Goal: Task Accomplishment & Management: Complete application form

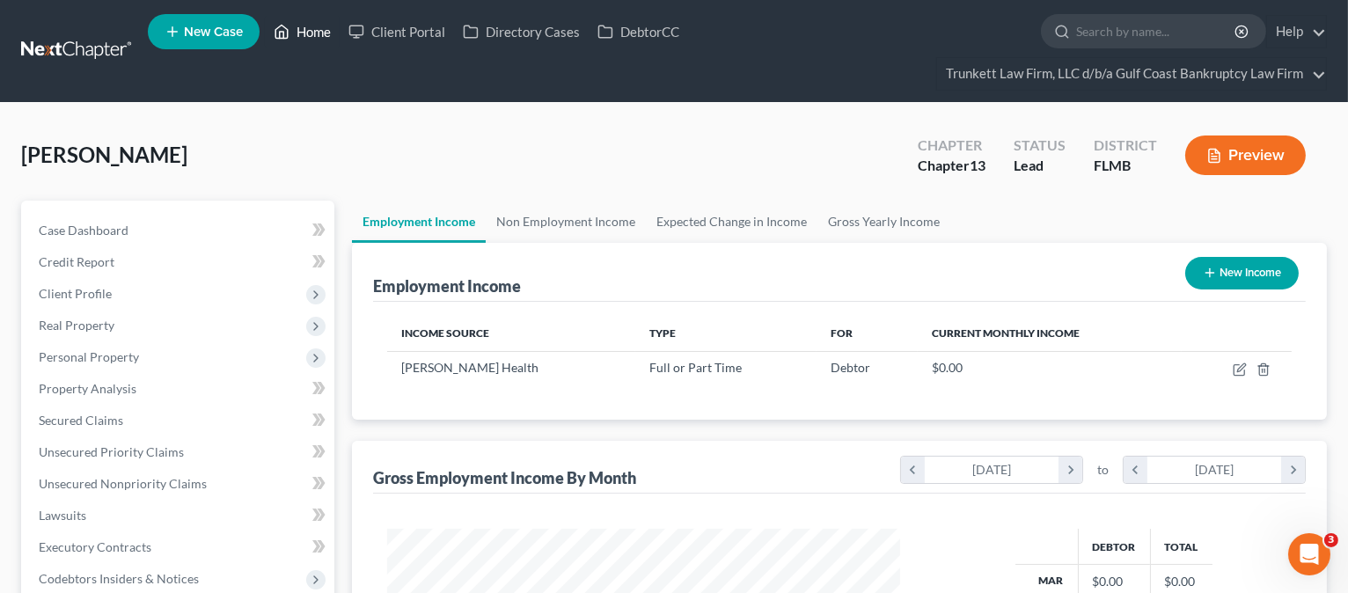
click at [307, 29] on link "Home" at bounding box center [302, 32] width 75 height 32
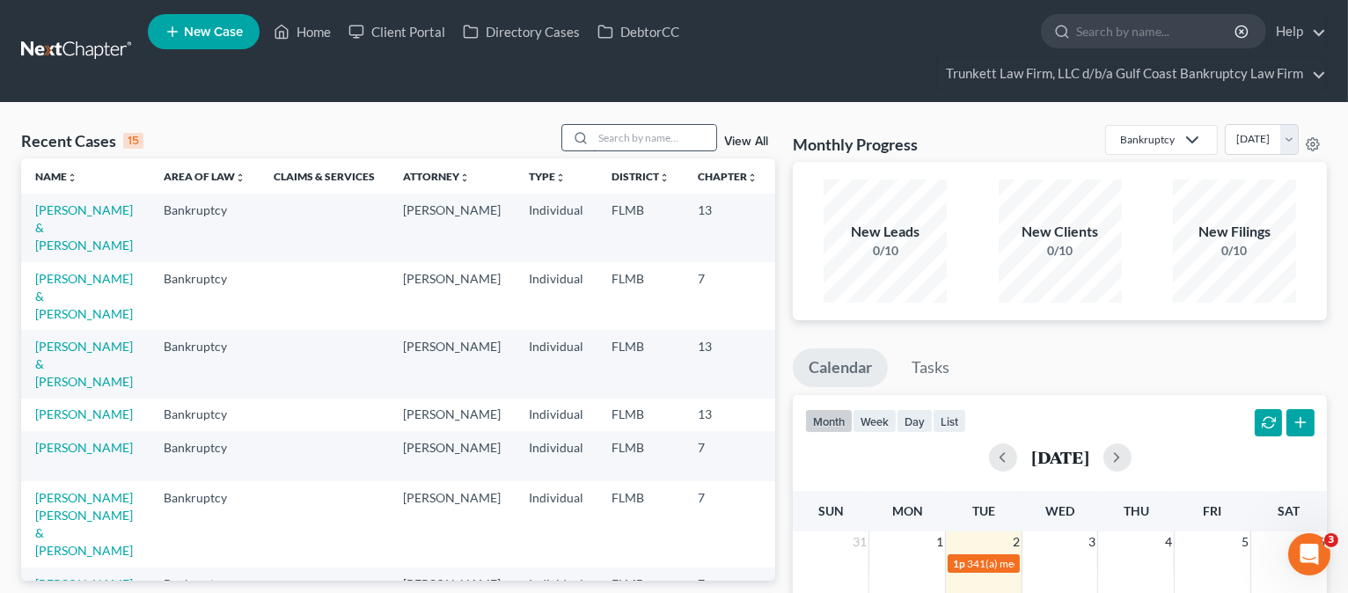
click at [649, 142] on input "search" at bounding box center [654, 138] width 123 height 26
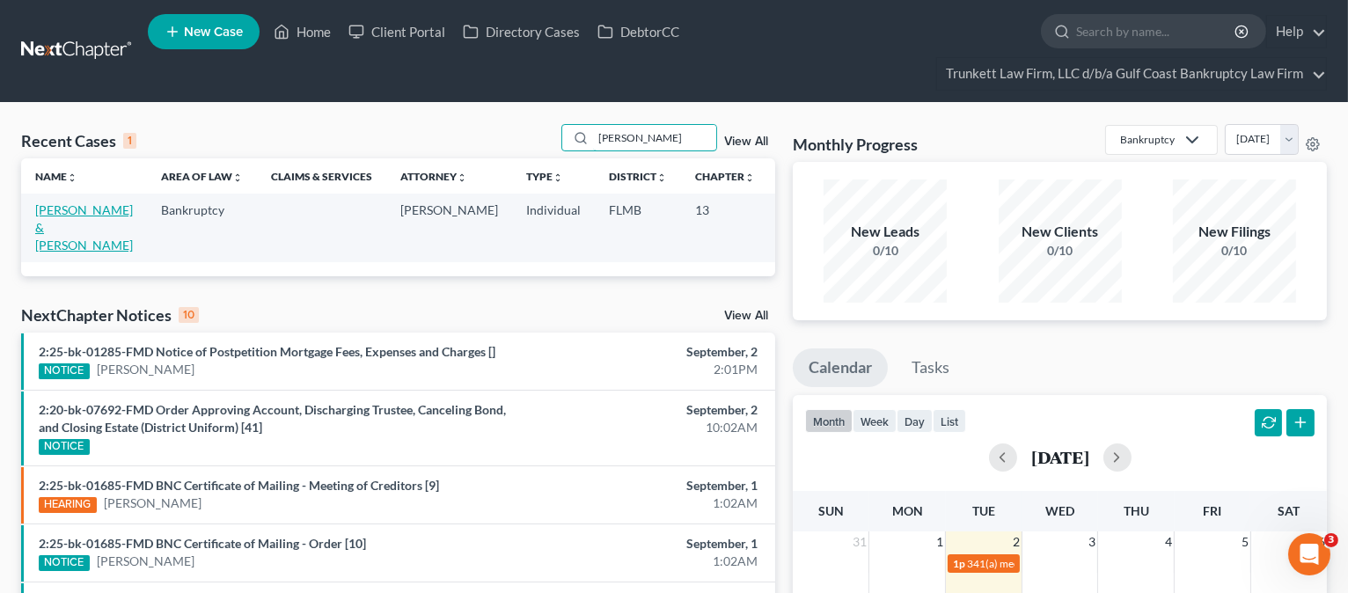
type input "[PERSON_NAME]"
click at [48, 236] on link "[PERSON_NAME] & [PERSON_NAME]" at bounding box center [84, 227] width 98 height 50
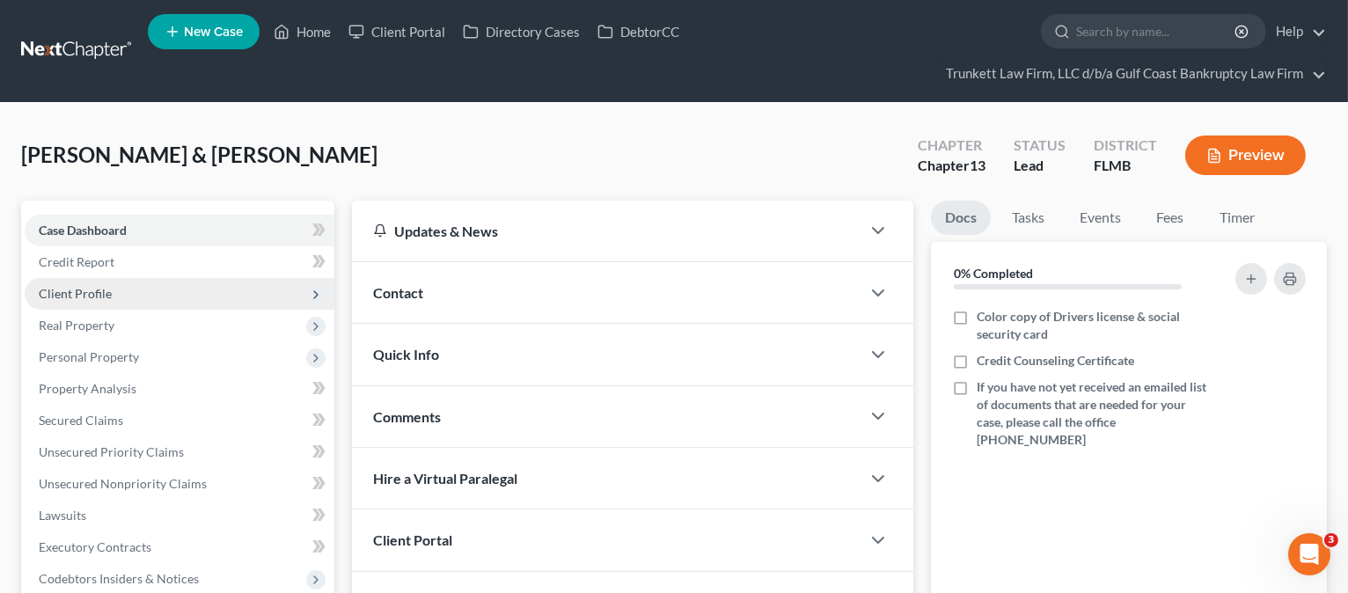
click at [87, 283] on span "Client Profile" at bounding box center [180, 294] width 310 height 32
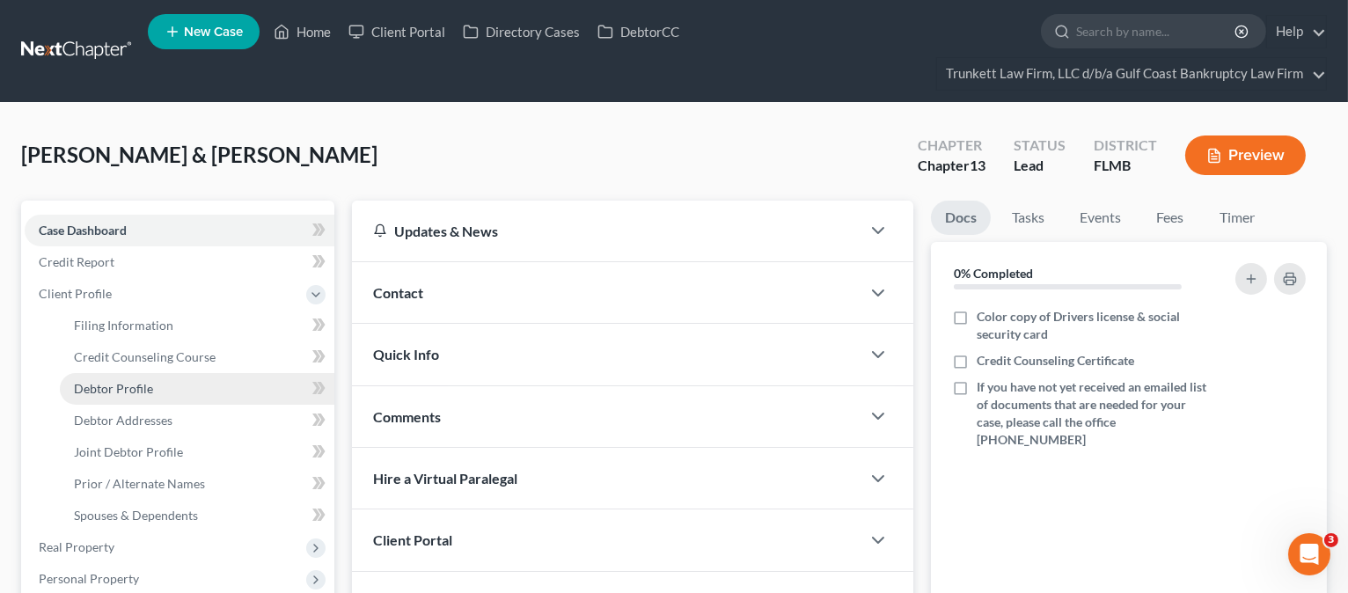
click at [149, 382] on span "Debtor Profile" at bounding box center [113, 388] width 79 height 15
select select "1"
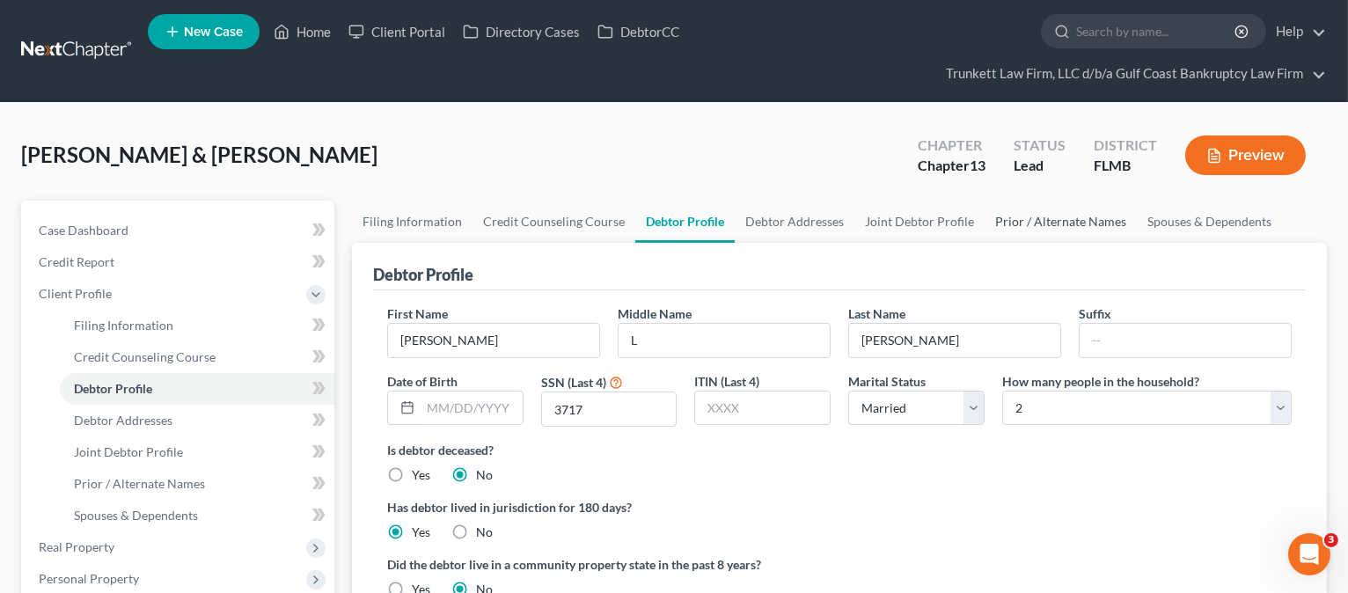
click at [1082, 224] on link "Prior / Alternate Names" at bounding box center [1061, 222] width 152 height 42
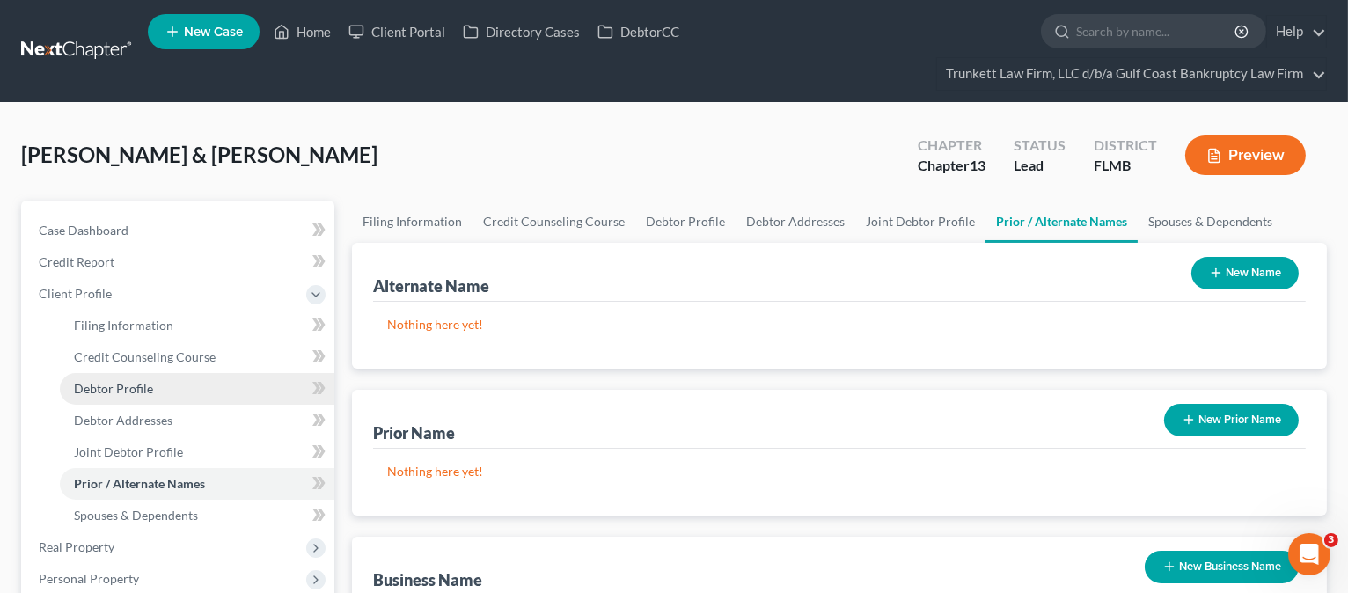
click at [121, 376] on link "Debtor Profile" at bounding box center [197, 389] width 275 height 32
select select "1"
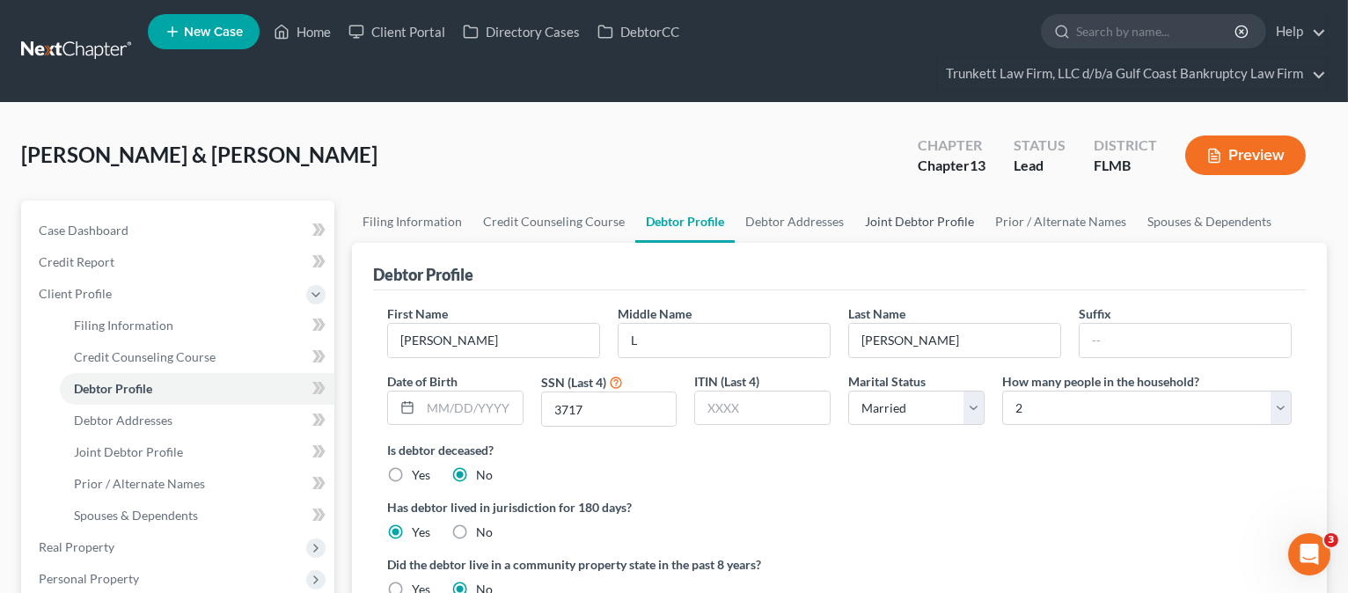
click at [936, 216] on link "Joint Debtor Profile" at bounding box center [920, 222] width 130 height 42
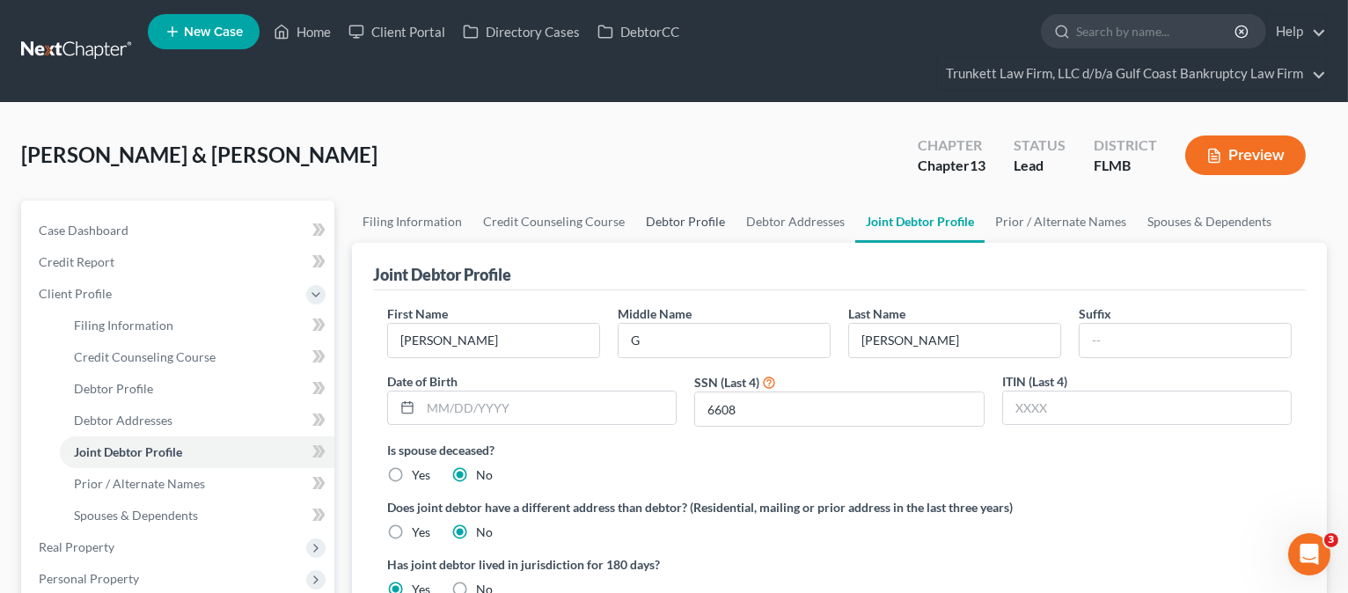
click at [685, 219] on link "Debtor Profile" at bounding box center [685, 222] width 100 height 42
select select "1"
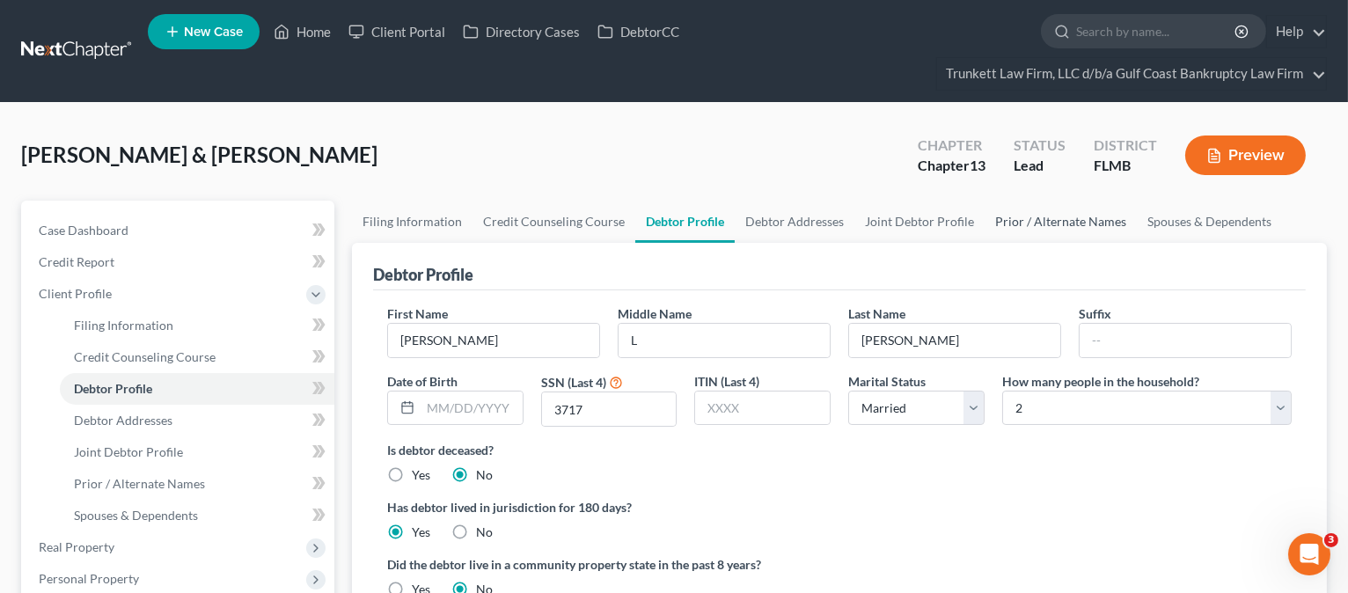
click at [1035, 208] on link "Prior / Alternate Names" at bounding box center [1061, 222] width 152 height 42
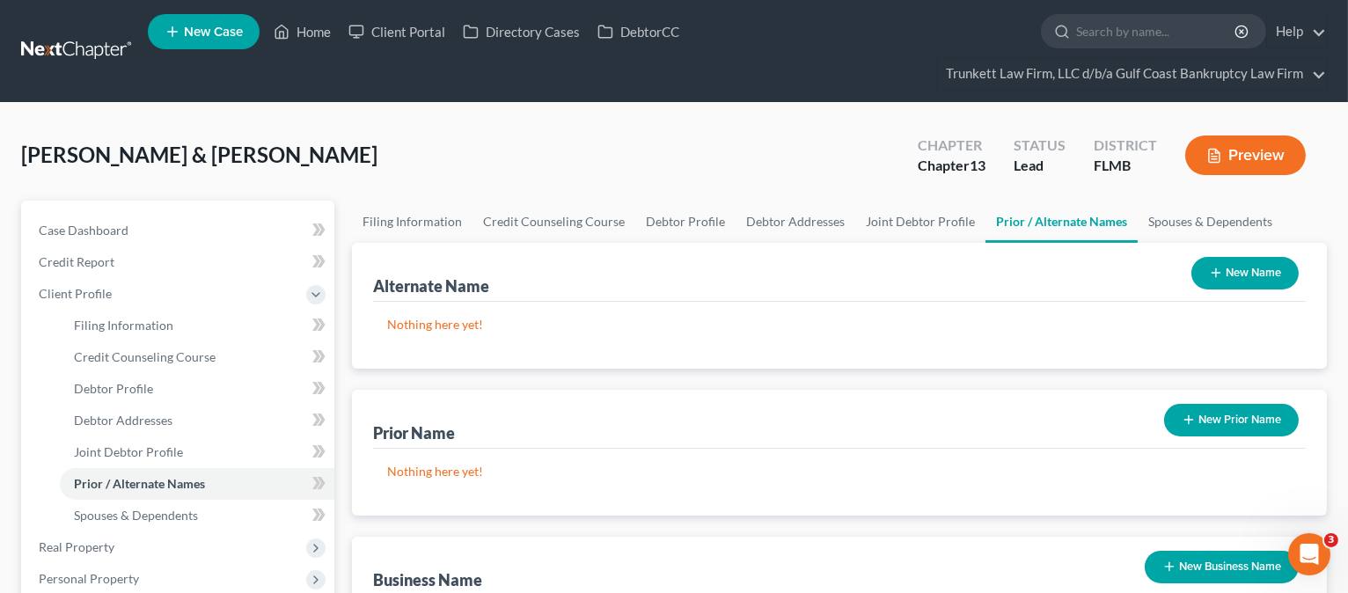
click at [1232, 279] on button "New Name" at bounding box center [1245, 273] width 107 height 33
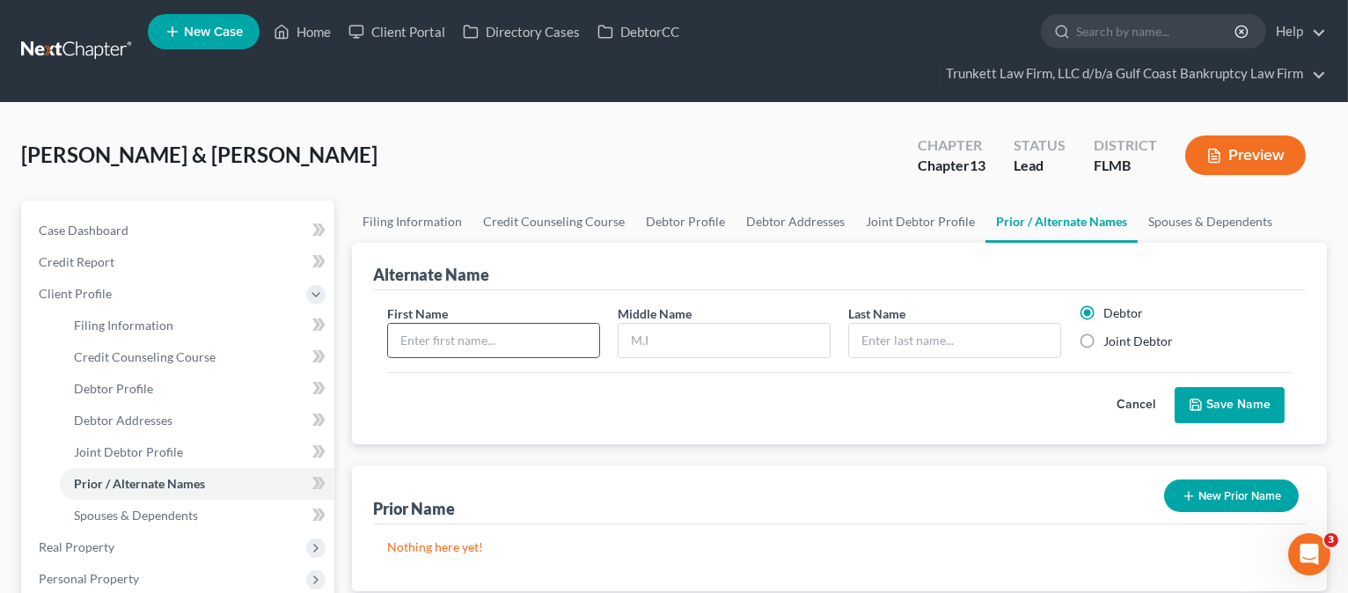
click at [403, 345] on input "text" at bounding box center [493, 340] width 211 height 33
type input "j"
type input "[PERSON_NAME]"
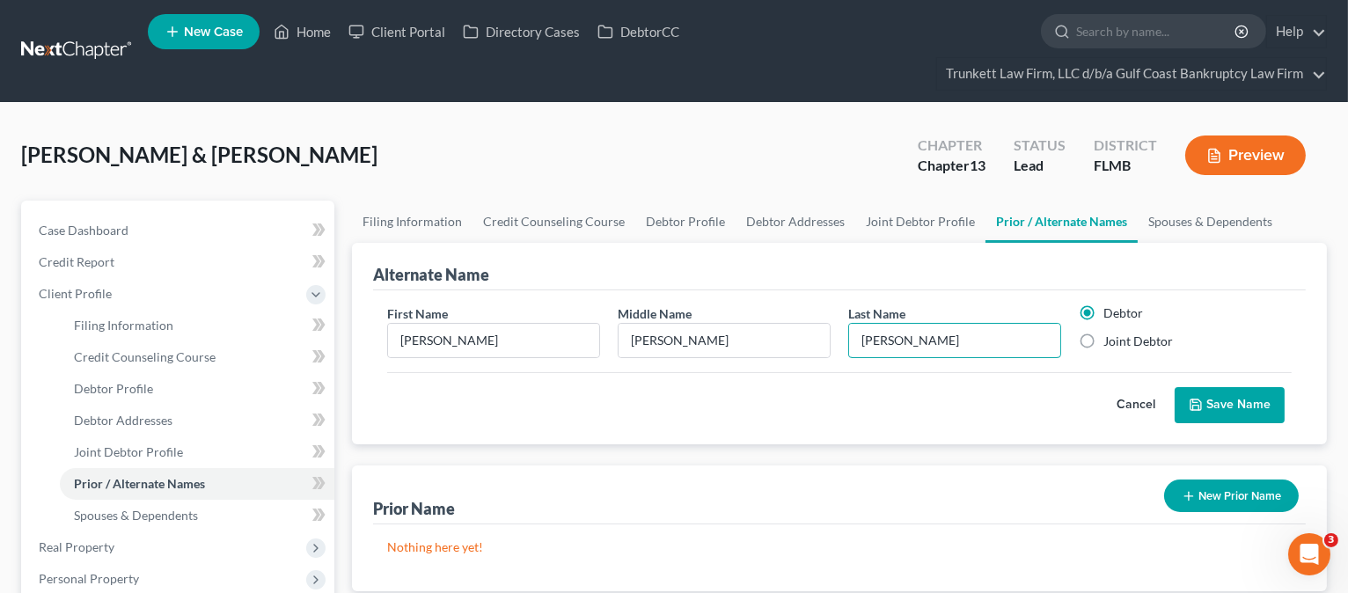
type input "[PERSON_NAME]"
click at [1234, 387] on button "Save Name" at bounding box center [1230, 405] width 110 height 37
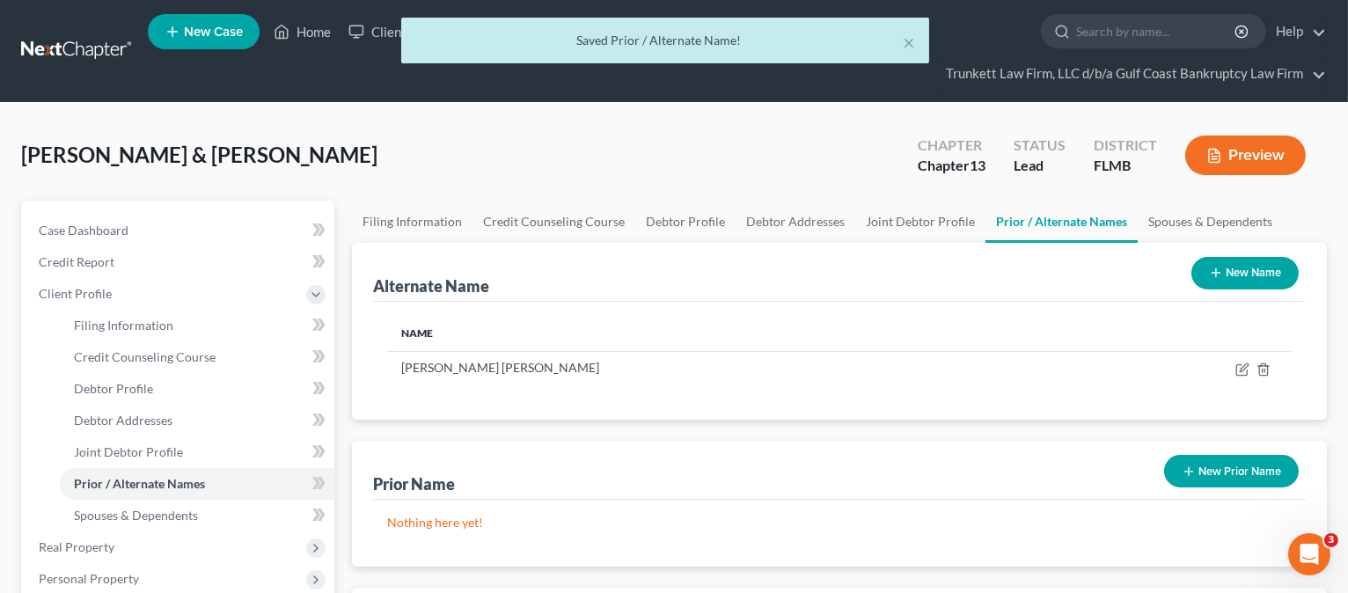
click at [1241, 274] on button "New Name" at bounding box center [1245, 273] width 107 height 33
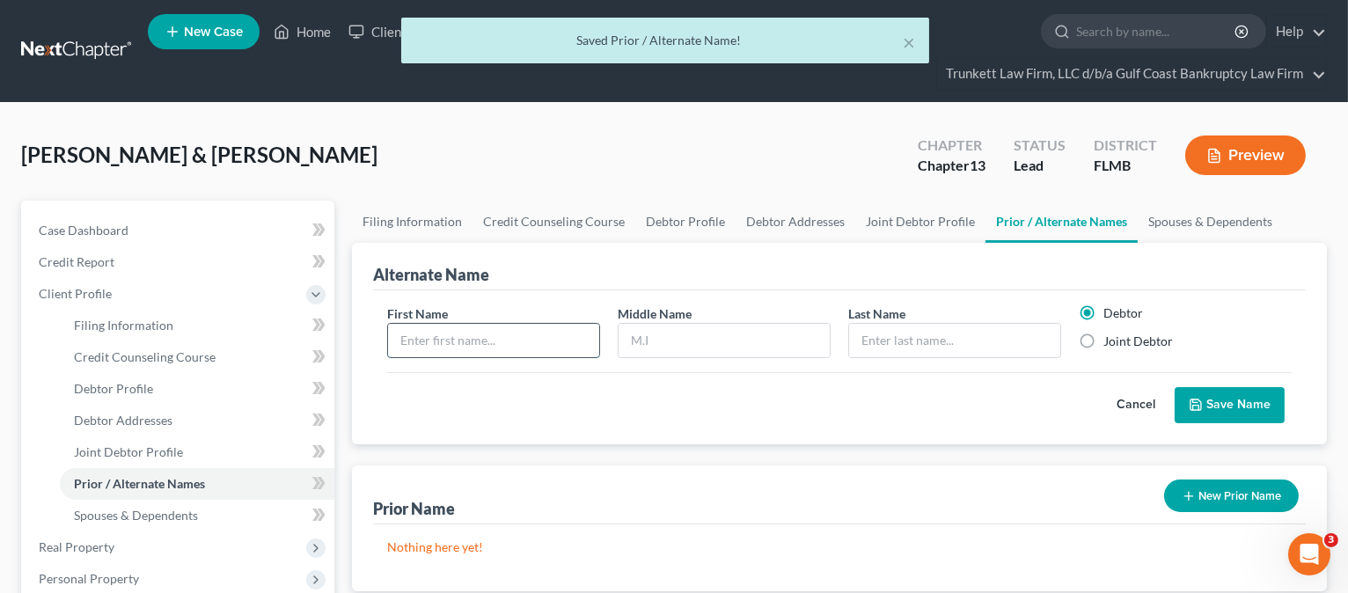
click at [472, 335] on input "text" at bounding box center [493, 340] width 211 height 33
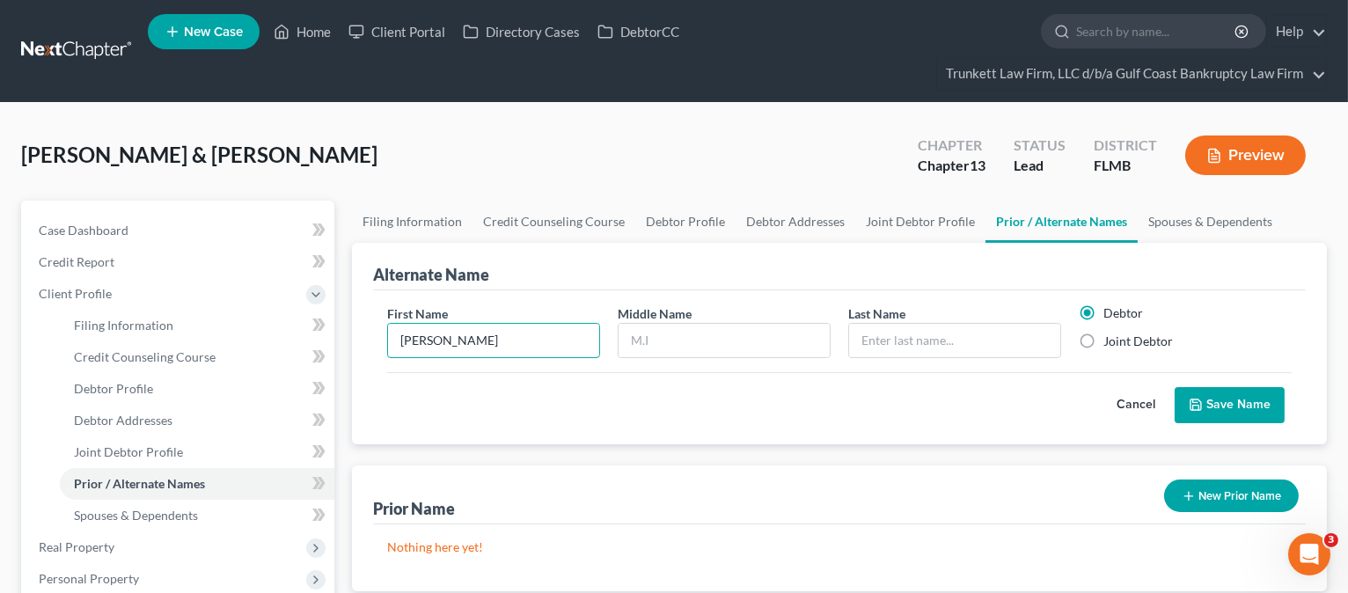
type input "[PERSON_NAME]"
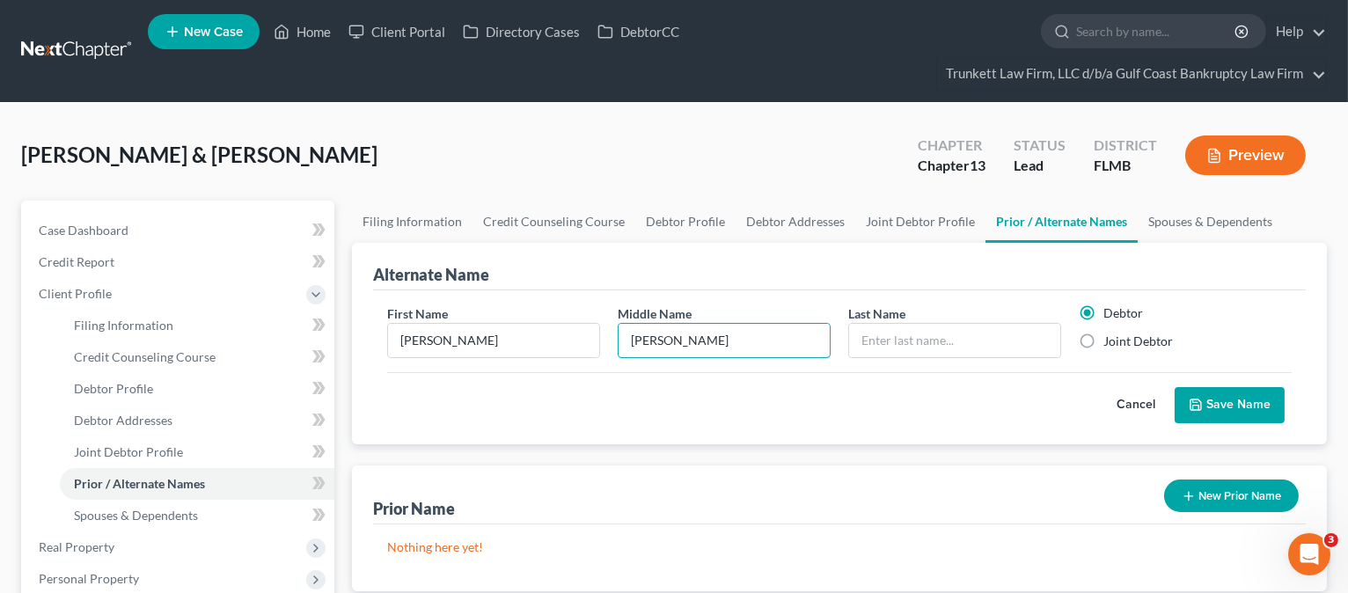
type input "[PERSON_NAME]"
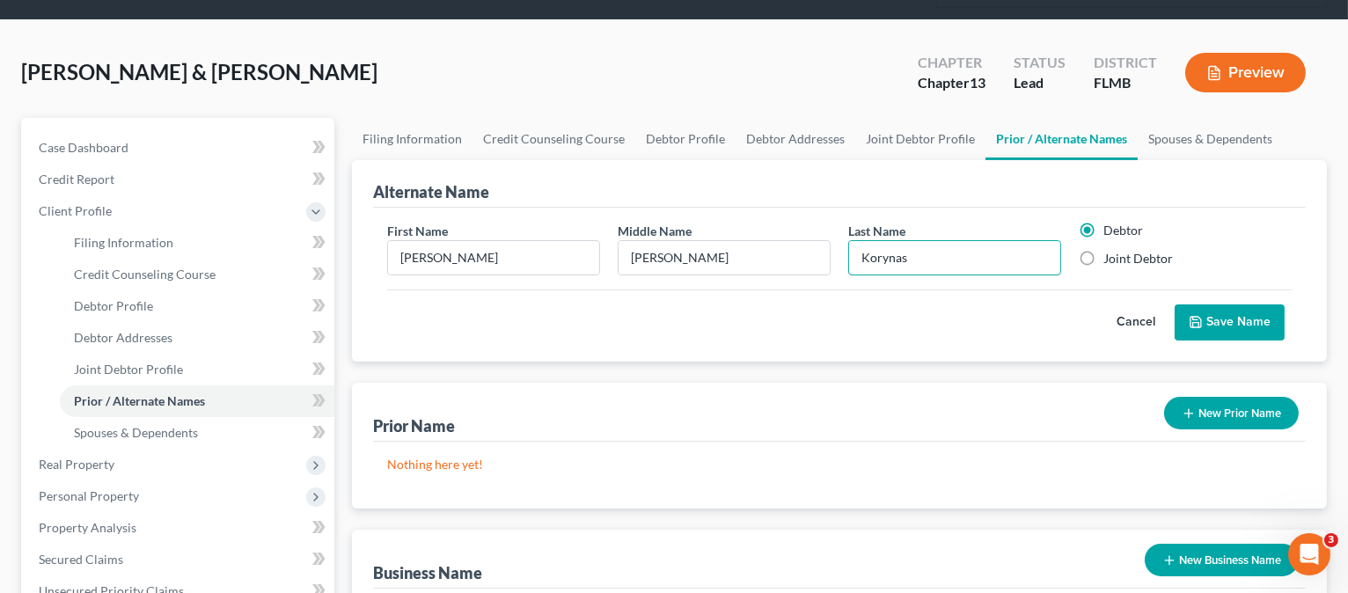
scroll to position [117, 0]
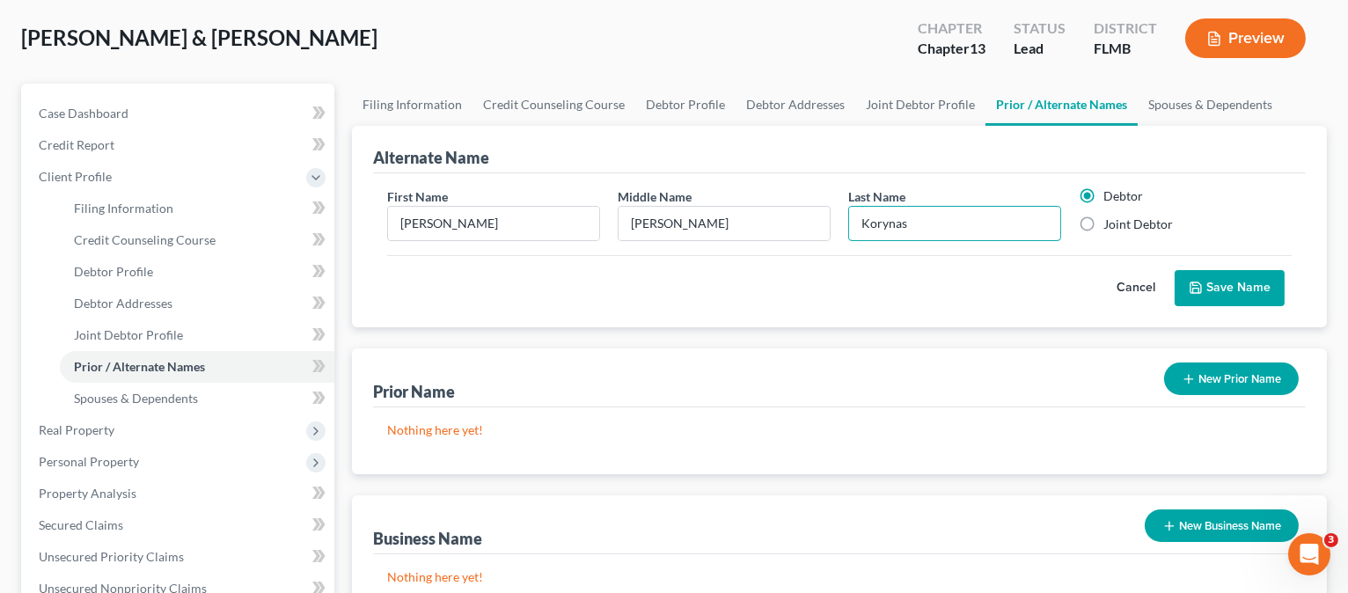
type input "Korynas"
click at [1245, 283] on button "Save Name" at bounding box center [1230, 288] width 110 height 37
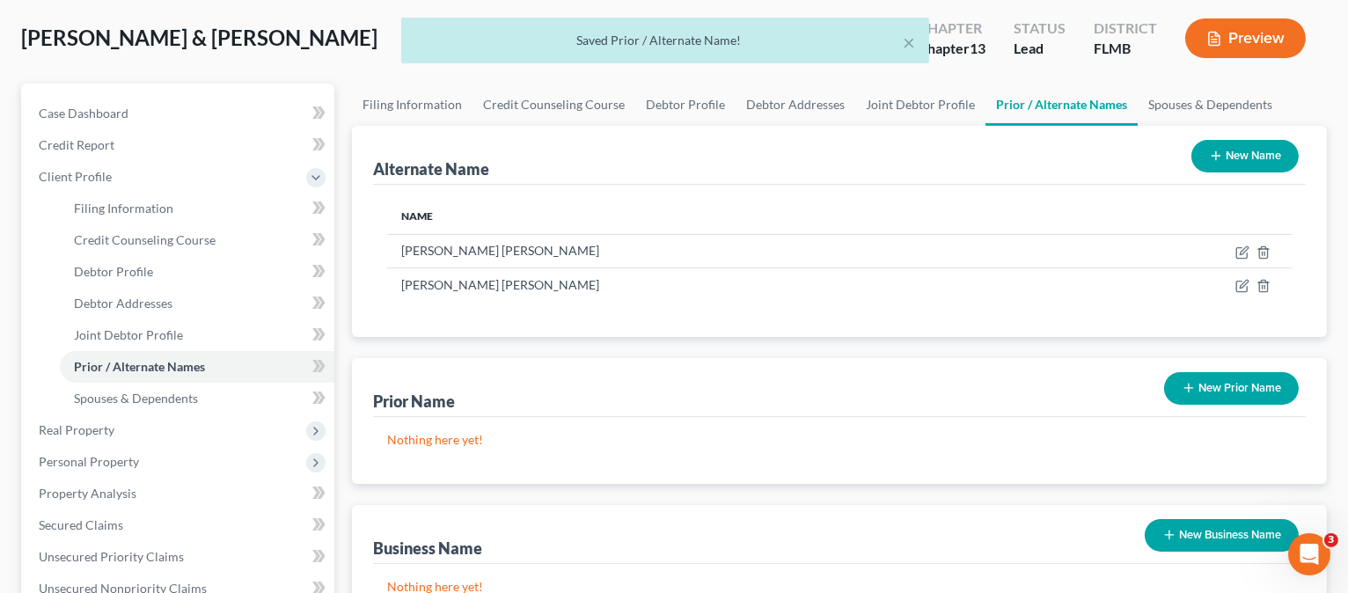
click at [1249, 40] on div "× Saved Prior / Alternate Name!" at bounding box center [665, 45] width 1348 height 55
click at [1245, 154] on button "New Name" at bounding box center [1245, 156] width 107 height 33
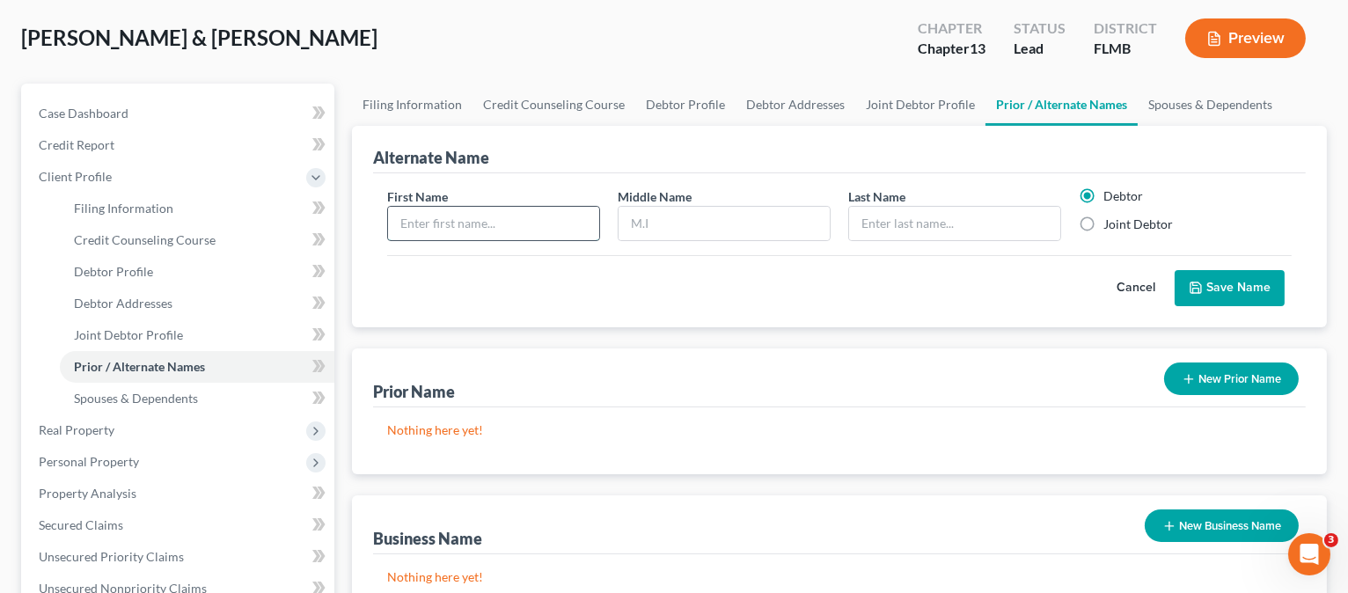
click at [465, 225] on input "text" at bounding box center [493, 223] width 211 height 33
type input "[PERSON_NAME]"
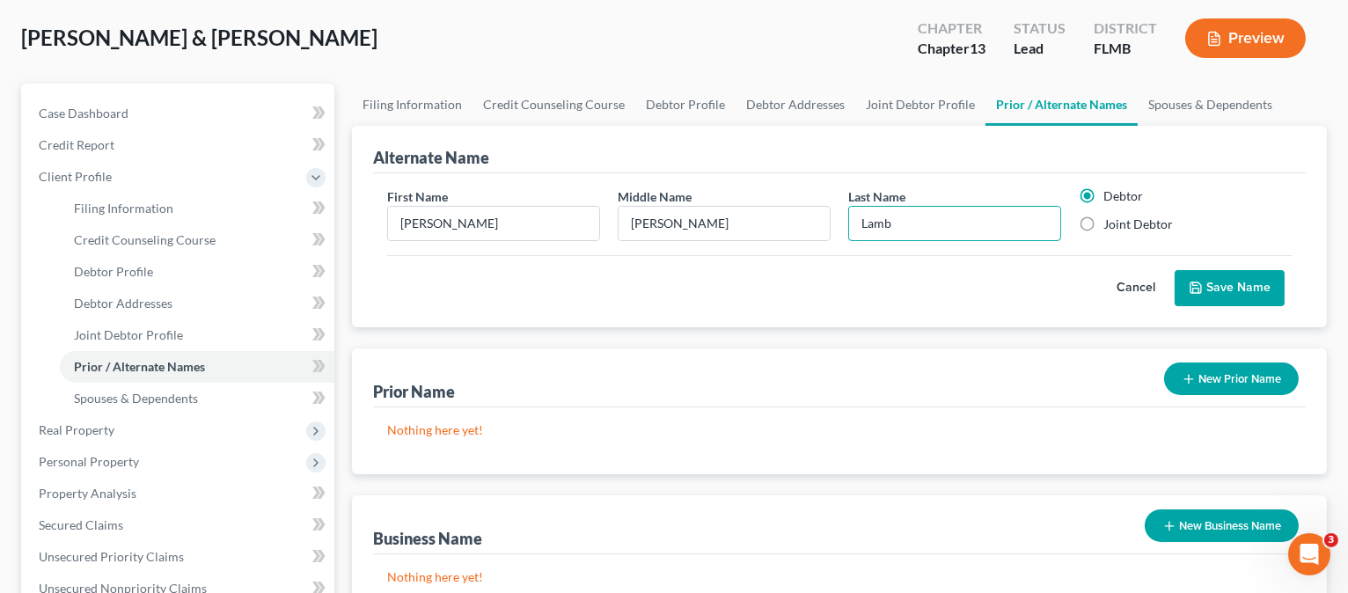
type input "Lamb"
click at [1250, 280] on button "Save Name" at bounding box center [1230, 288] width 110 height 37
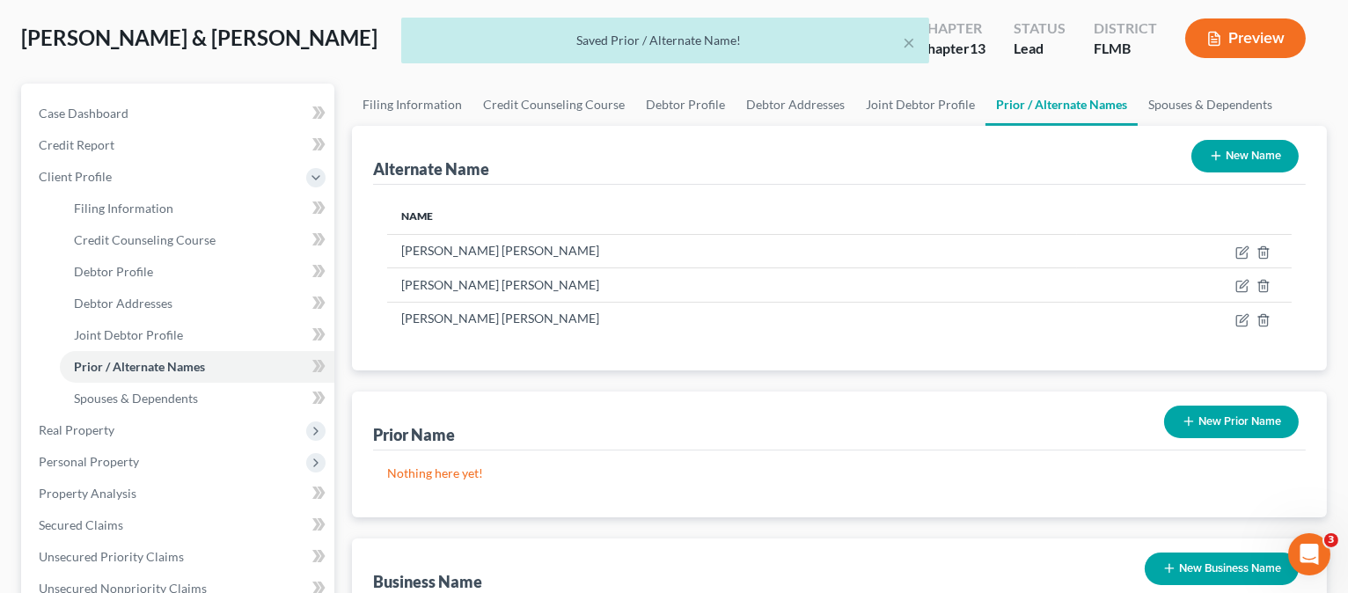
click at [1239, 144] on button "New Name" at bounding box center [1245, 156] width 107 height 33
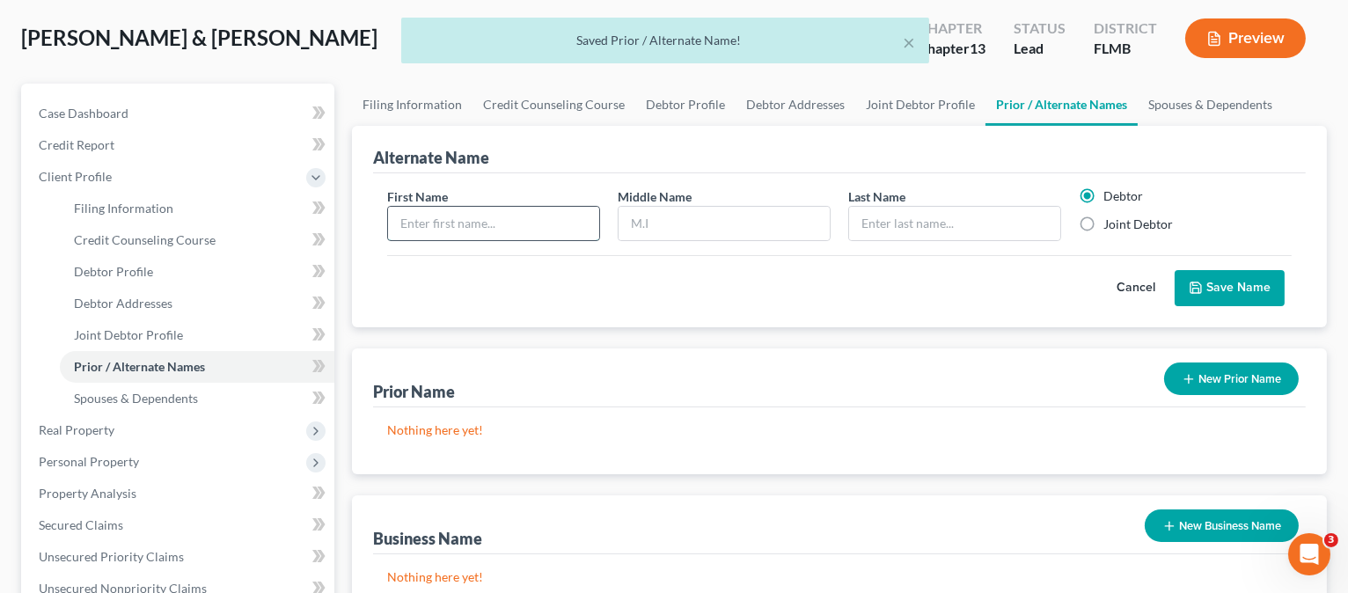
click at [537, 227] on input "text" at bounding box center [493, 223] width 211 height 33
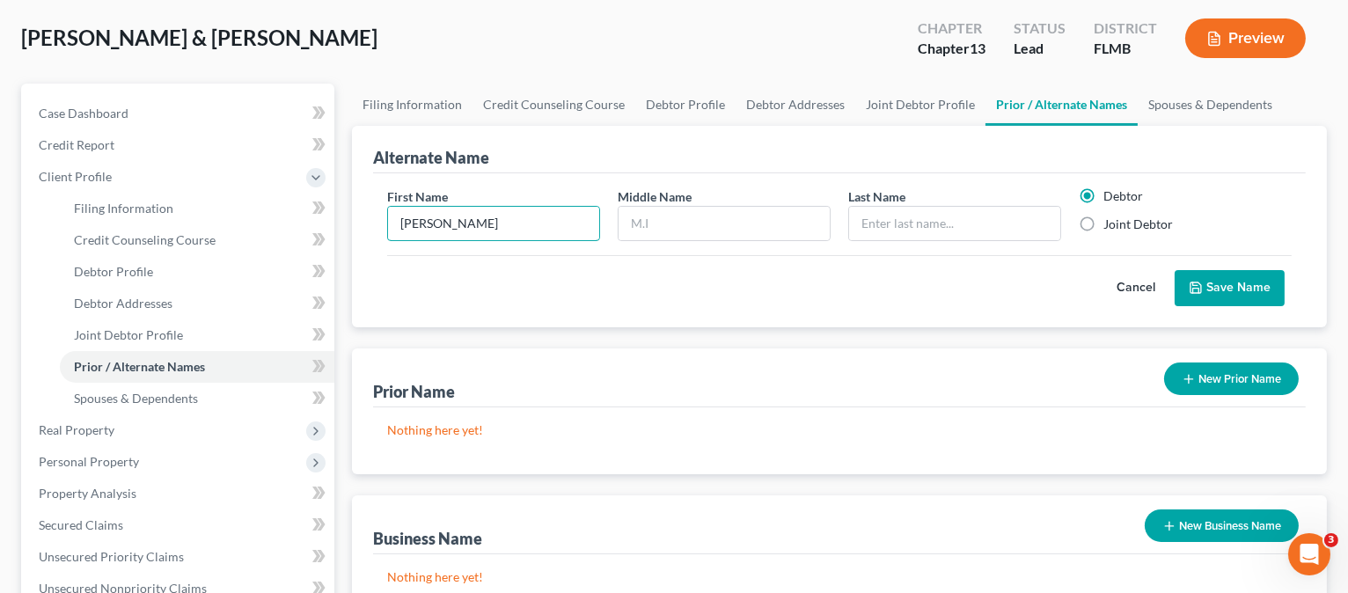
type input "[PERSON_NAME]"
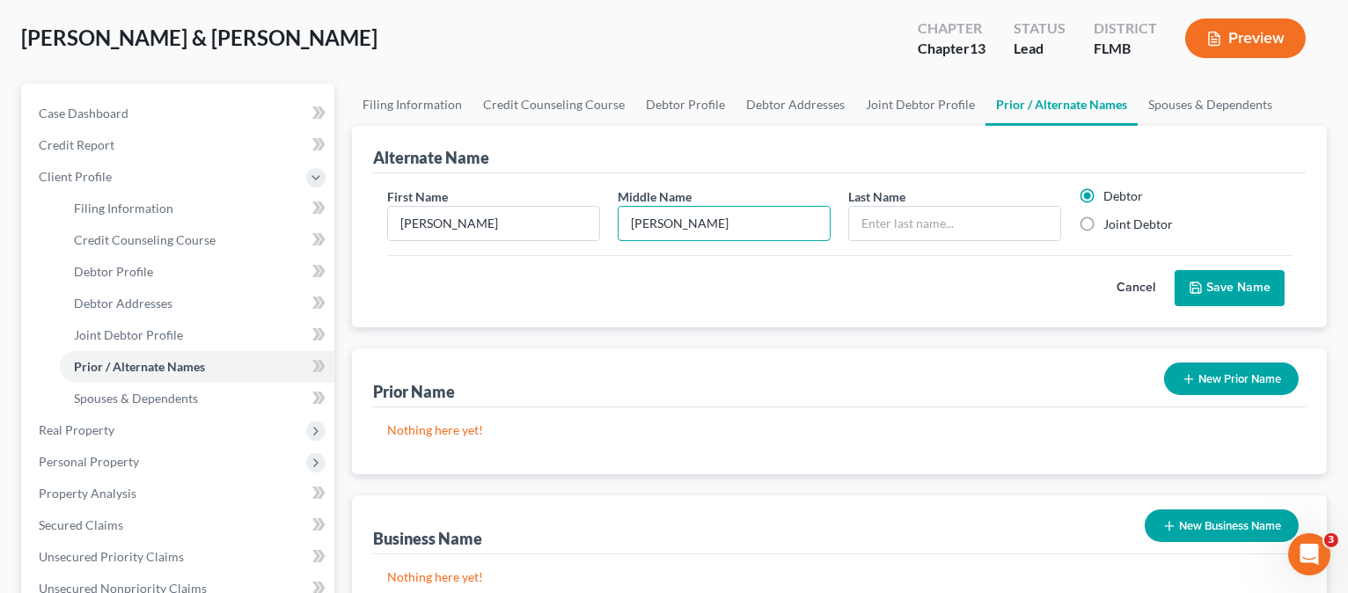
type input "[PERSON_NAME]"
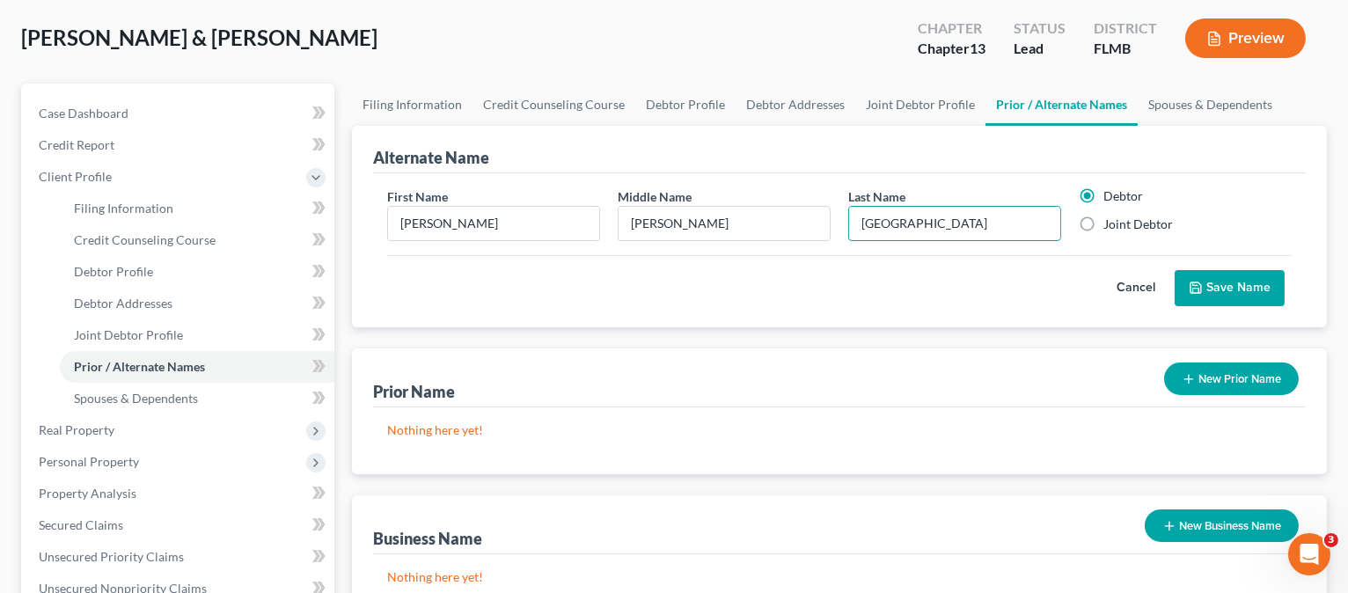
type input "[GEOGRAPHIC_DATA]"
click at [1241, 279] on button "Save Name" at bounding box center [1230, 288] width 110 height 37
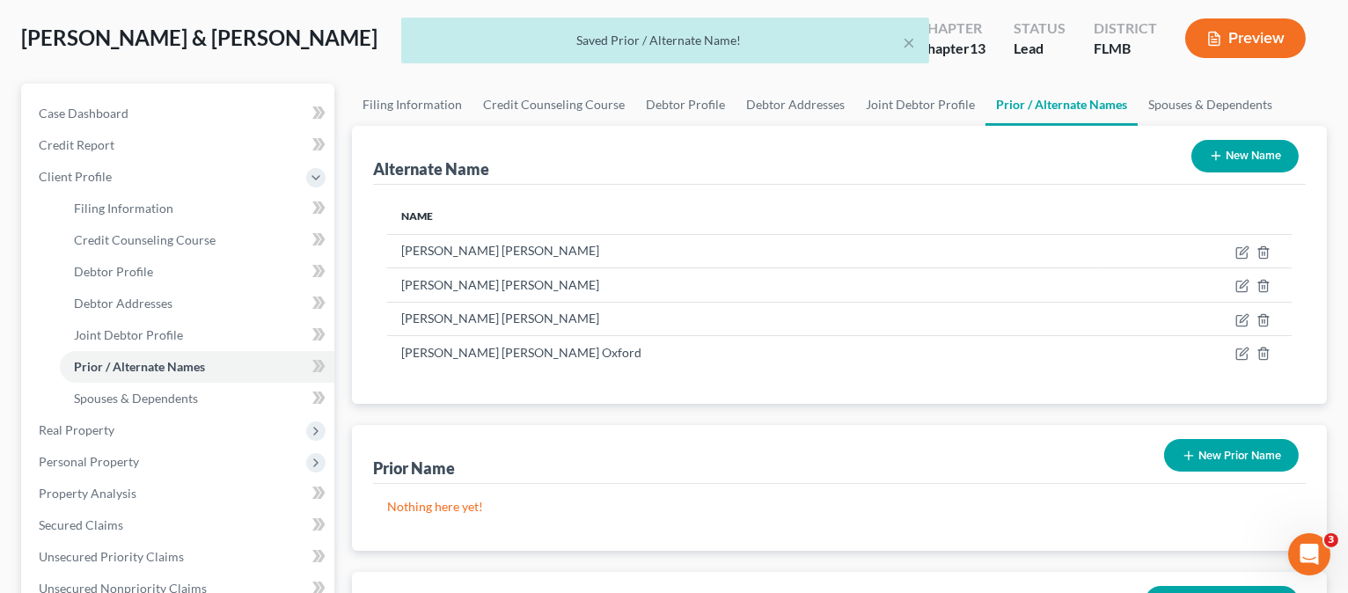
click at [1238, 149] on button "New Name" at bounding box center [1245, 156] width 107 height 33
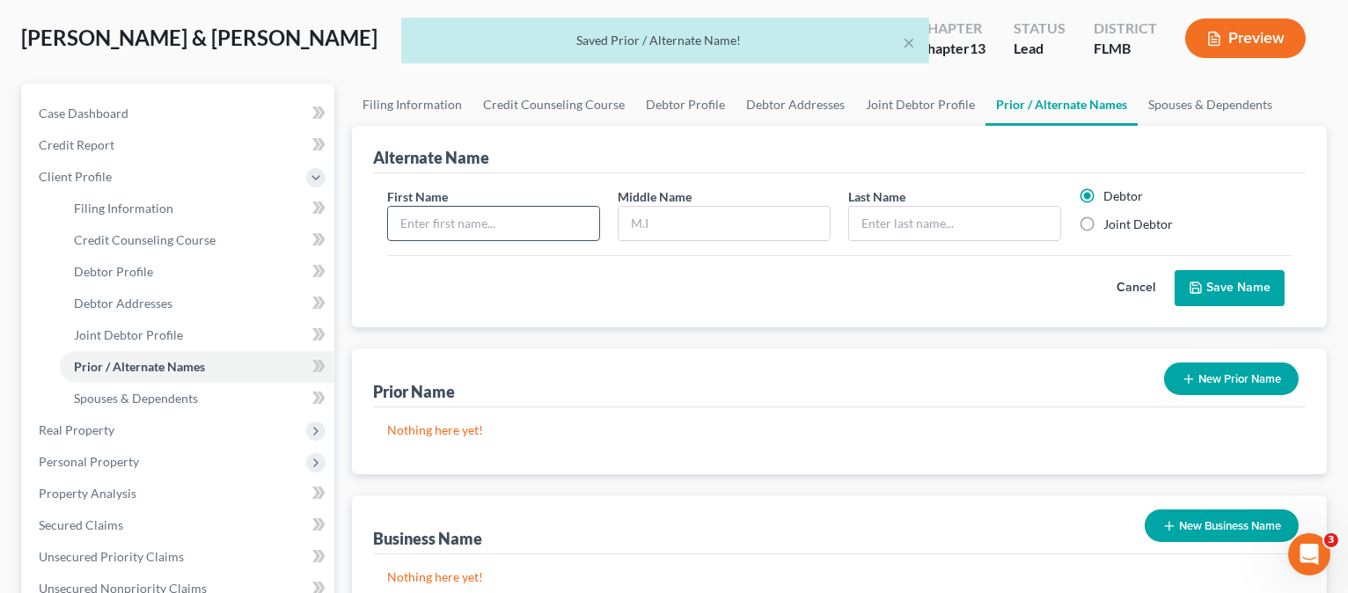
click at [553, 229] on input "text" at bounding box center [493, 223] width 211 height 33
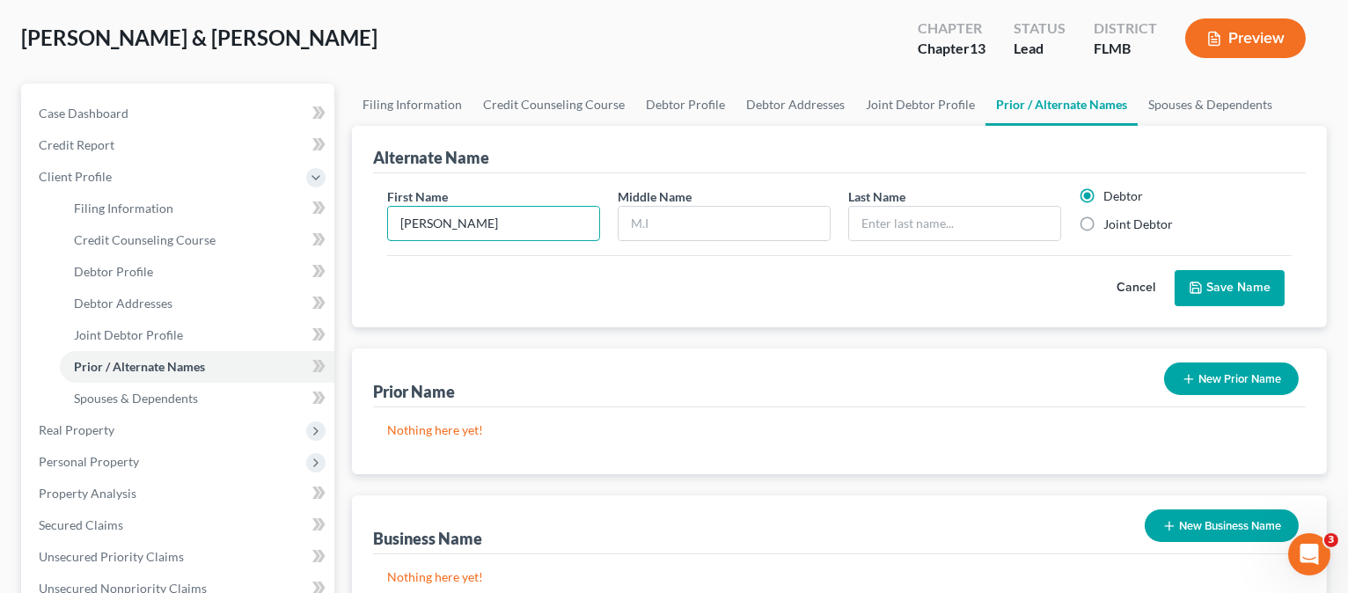
type input "[PERSON_NAME]"
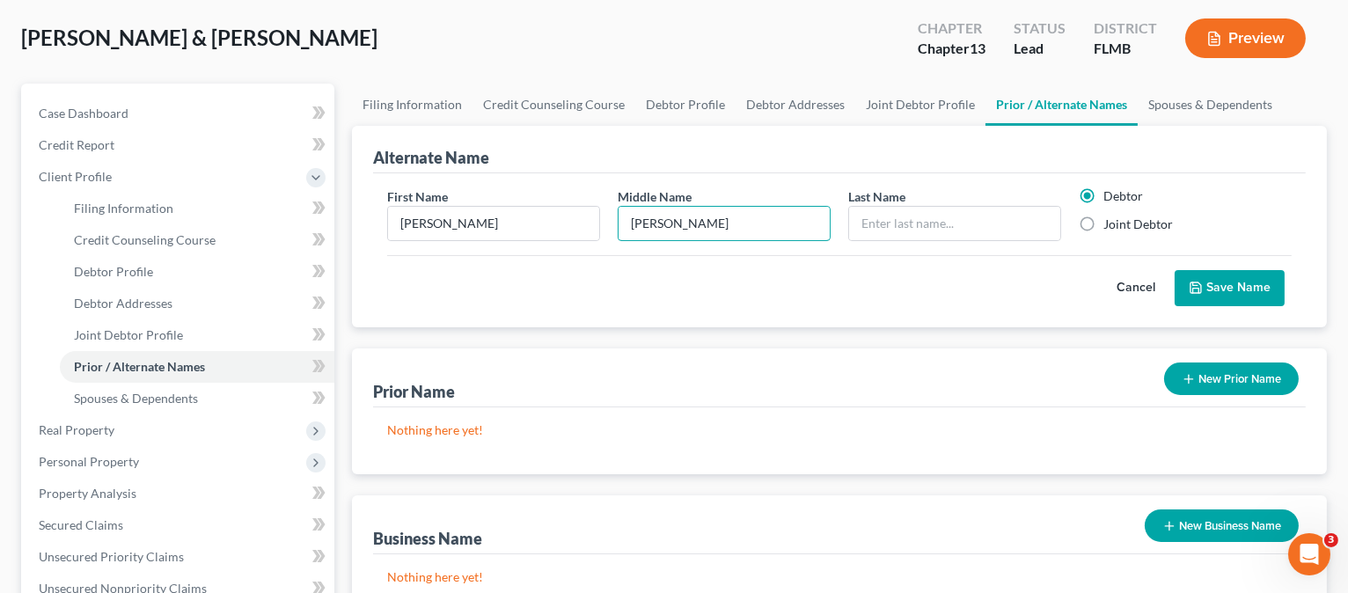
type input "[PERSON_NAME]"
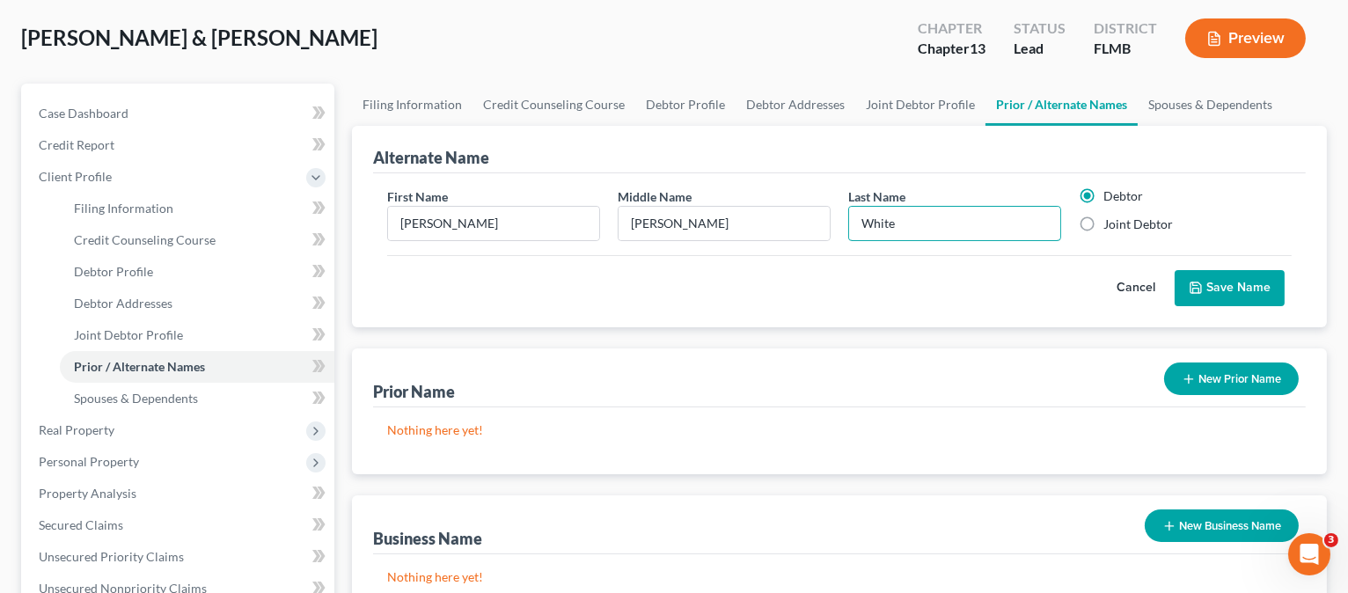
type input "White"
click at [1252, 284] on button "Save Name" at bounding box center [1230, 288] width 110 height 37
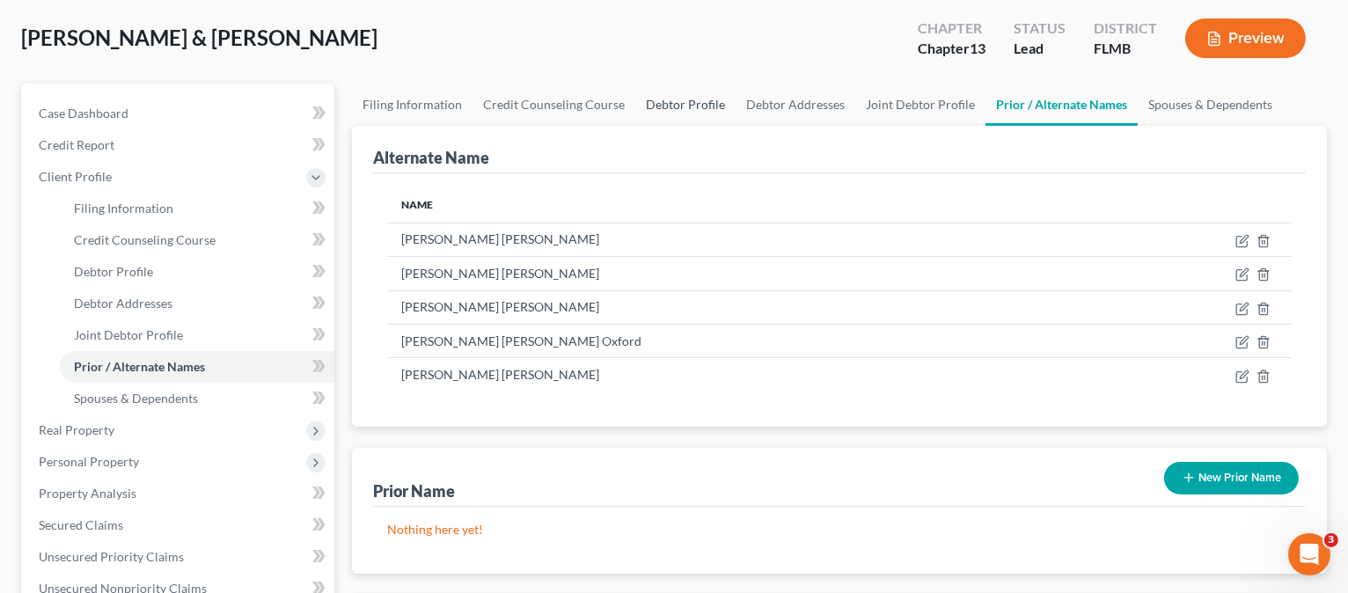
click at [661, 104] on link "Debtor Profile" at bounding box center [685, 105] width 100 height 42
select select "1"
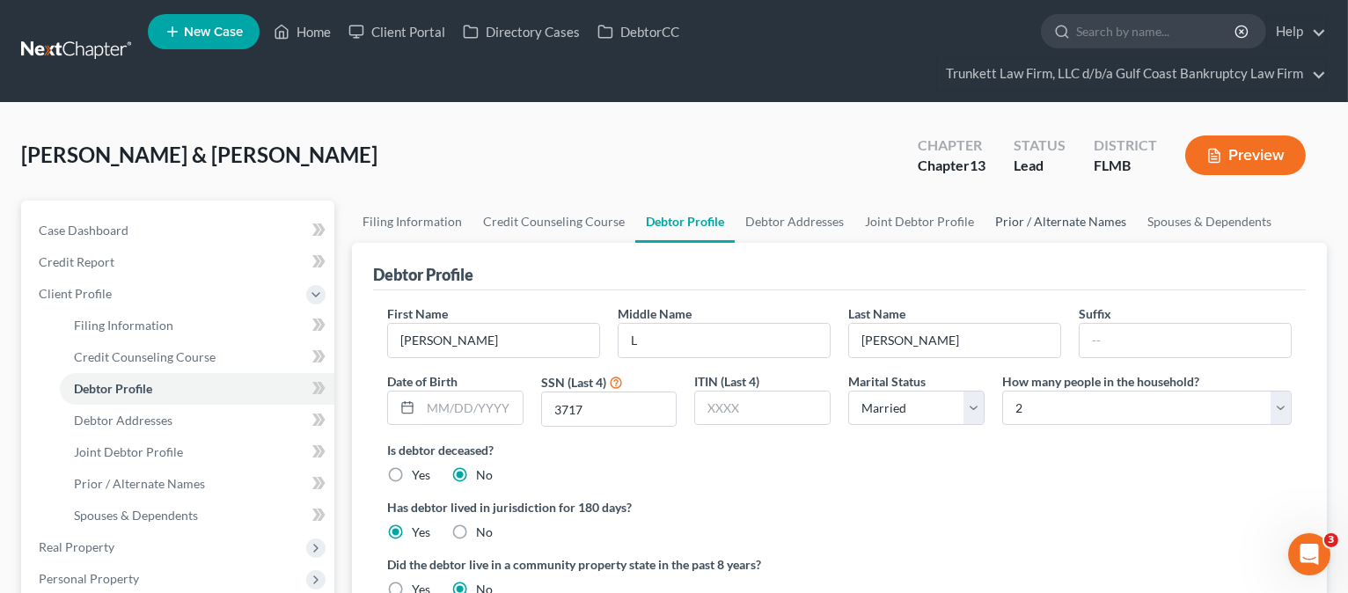
click at [1075, 216] on link "Prior / Alternate Names" at bounding box center [1061, 222] width 152 height 42
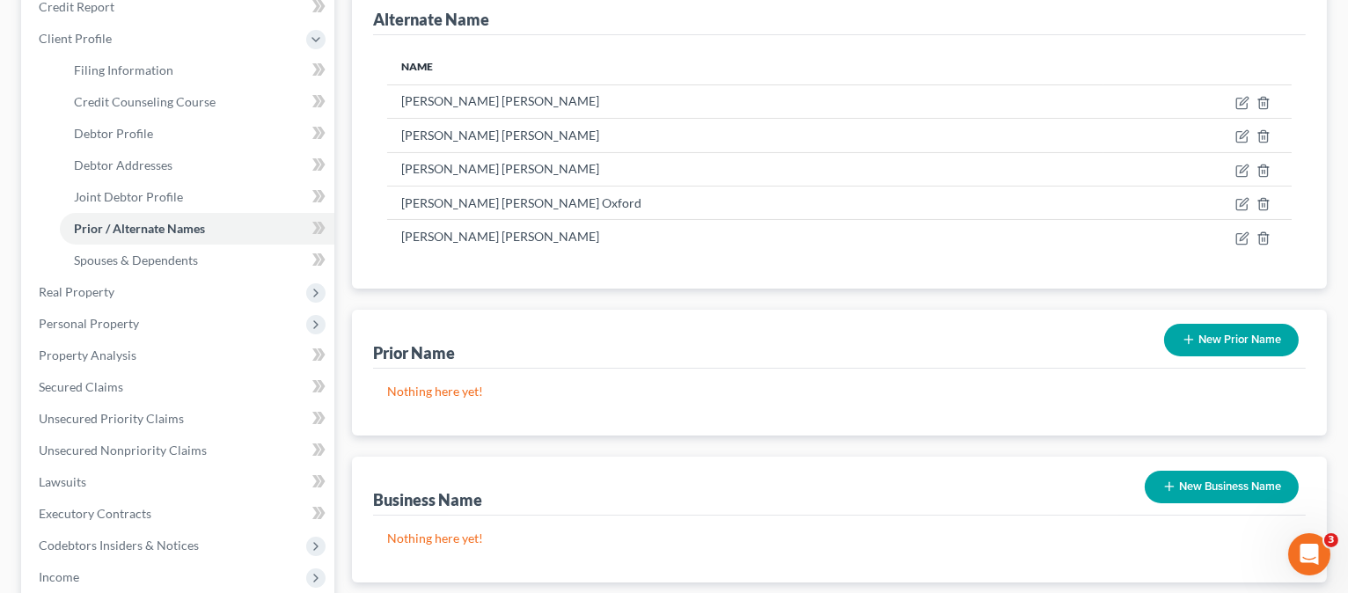
scroll to position [586, 0]
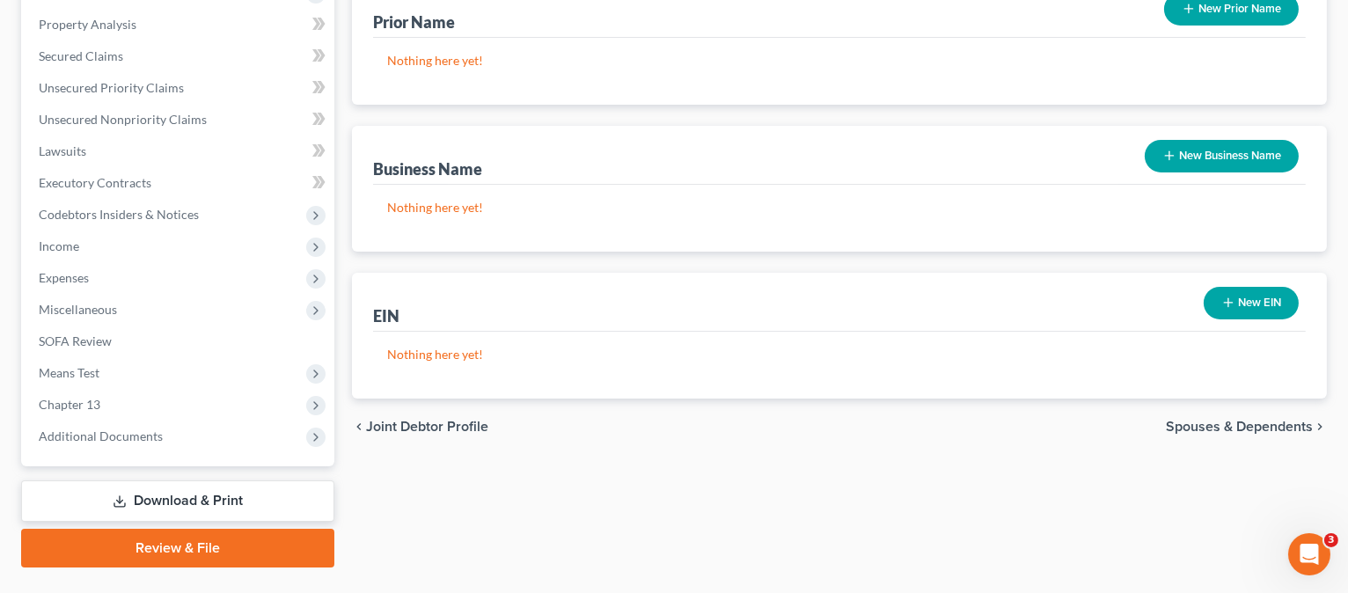
drag, startPoint x: 1239, startPoint y: 416, endPoint x: 1230, endPoint y: 422, distance: 10.3
click at [1240, 420] on span "Spouses & Dependents" at bounding box center [1239, 427] width 147 height 14
